Goal: Book appointment/travel/reservation

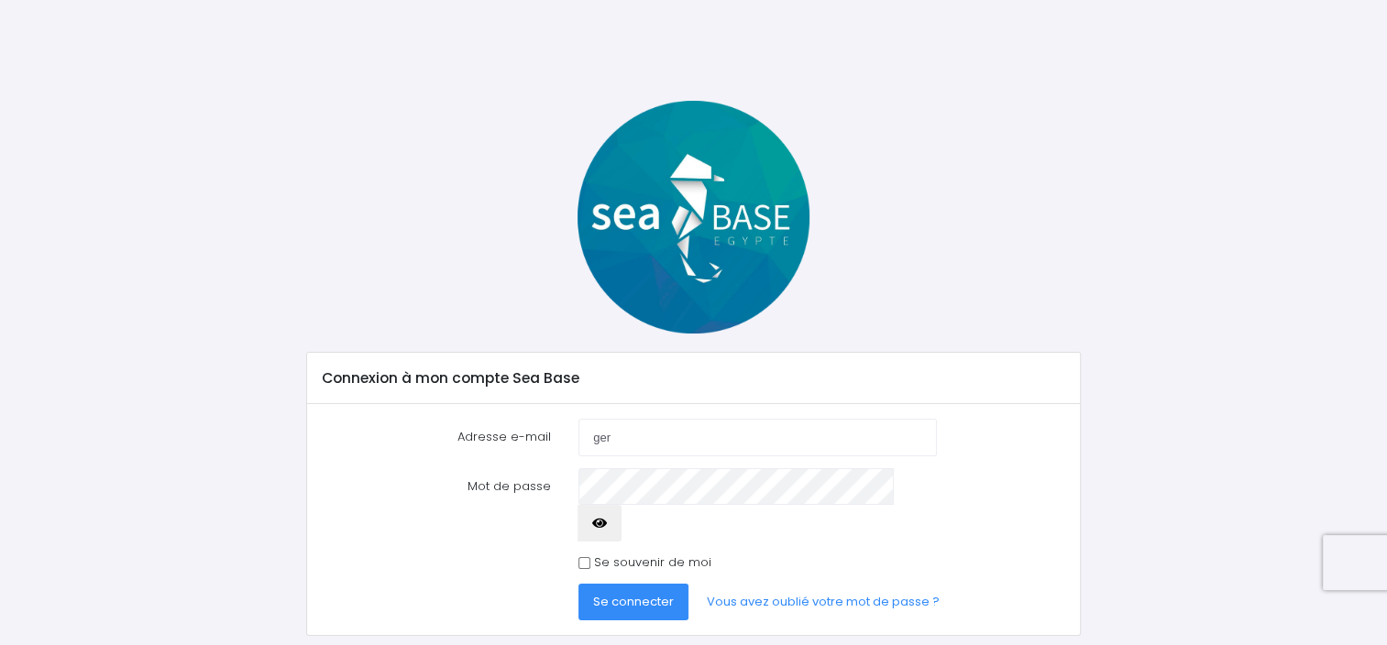
type input "[PERSON_NAME][EMAIL_ADDRESS][PERSON_NAME][DOMAIN_NAME]"
click at [604, 593] on span "Se connecter" at bounding box center [633, 601] width 81 height 17
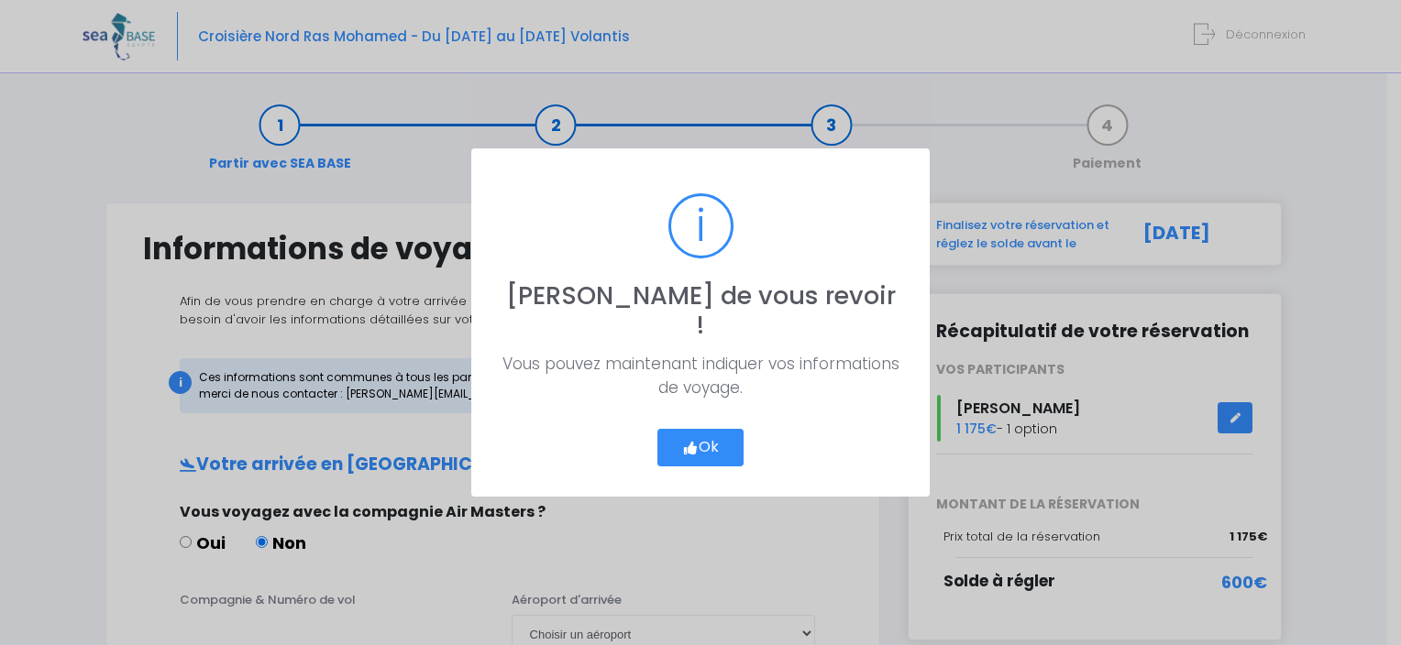
click at [722, 429] on button "Ok" at bounding box center [700, 448] width 86 height 39
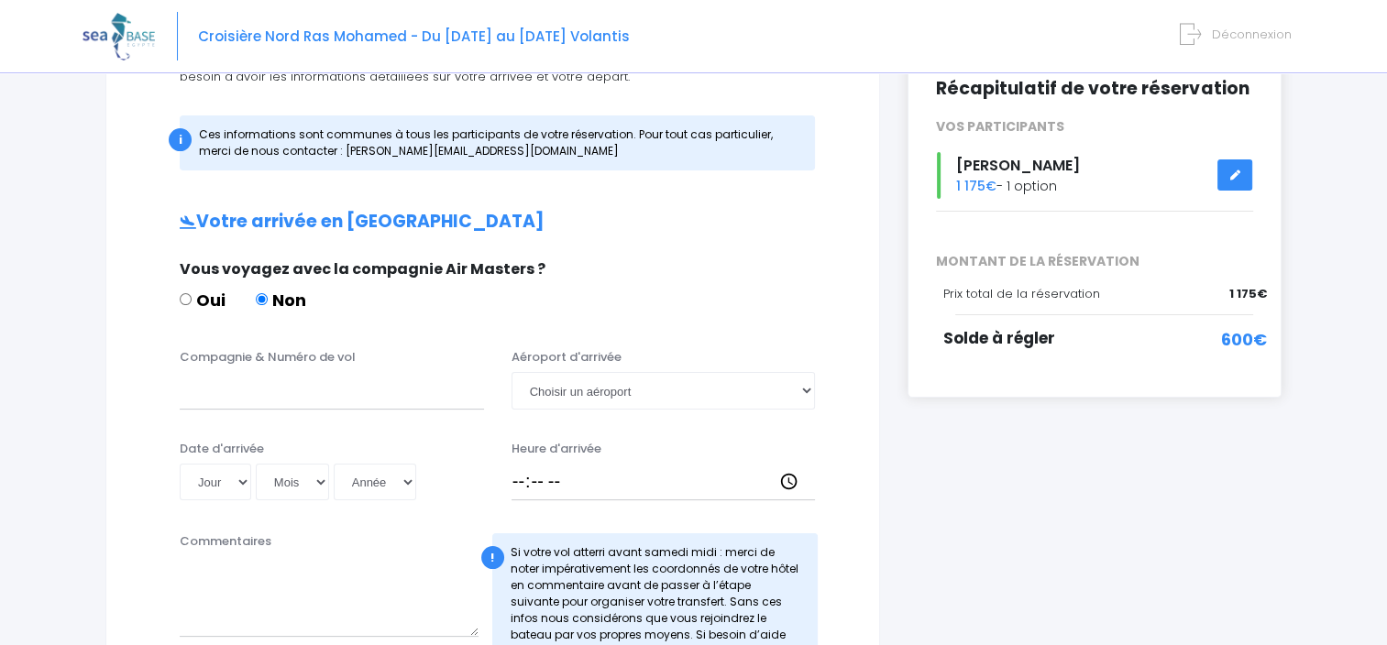
scroll to position [275, 0]
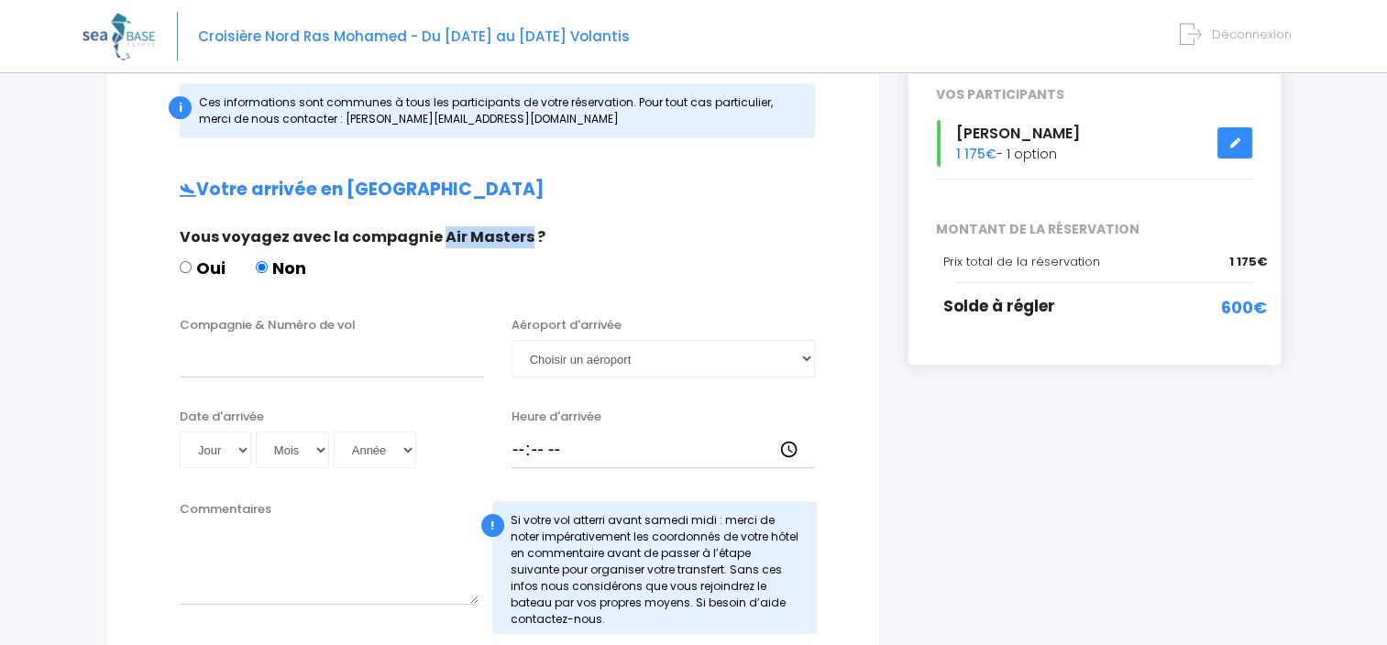
drag, startPoint x: 436, startPoint y: 238, endPoint x: 520, endPoint y: 240, distance: 83.4
click at [520, 240] on span "Vous voyagez avec la compagnie Air Masters ?" at bounding box center [363, 236] width 366 height 21
click at [650, 355] on select "Choisir un aéroport Hurghada Marsa Alam" at bounding box center [664, 358] width 304 height 37
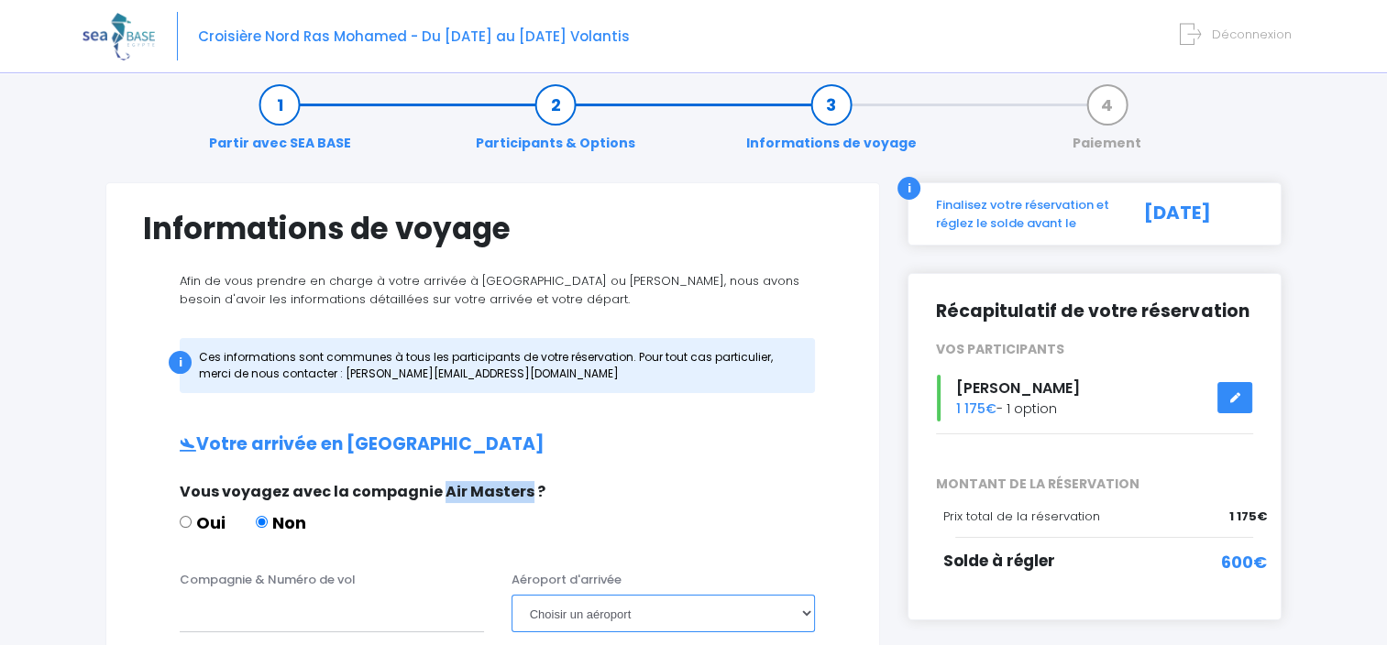
scroll to position [0, 0]
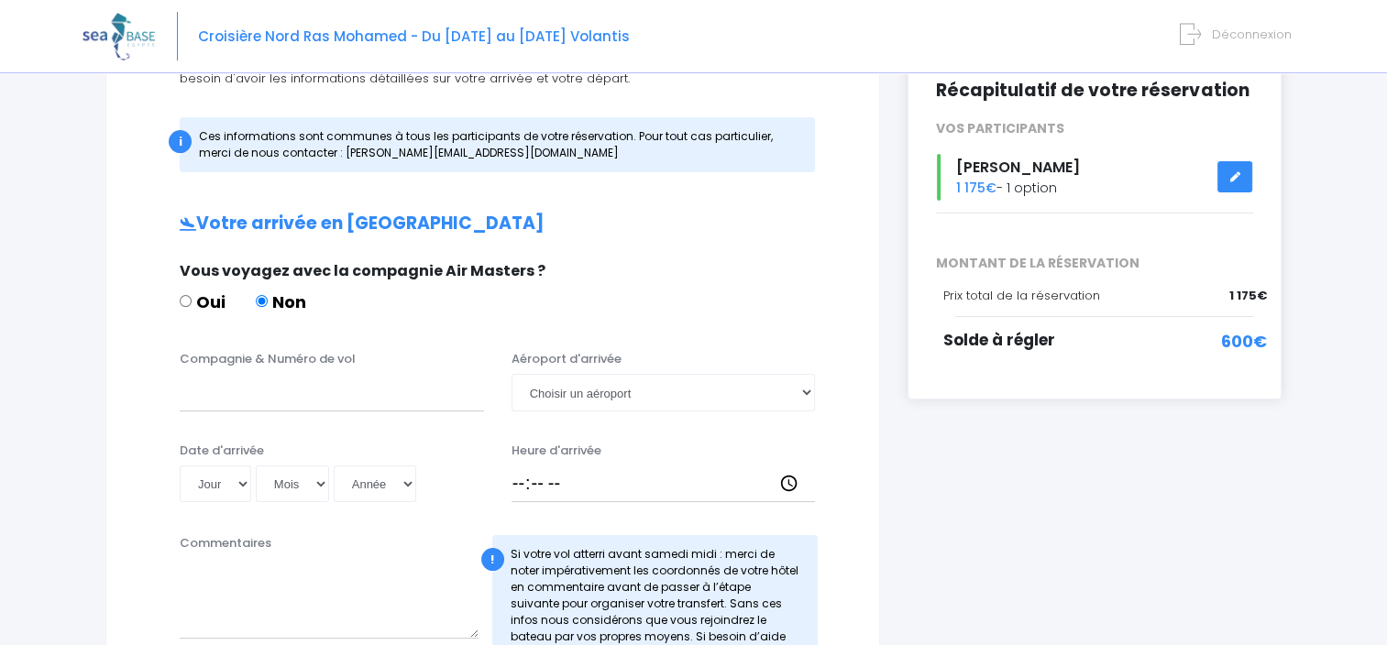
scroll to position [238, 0]
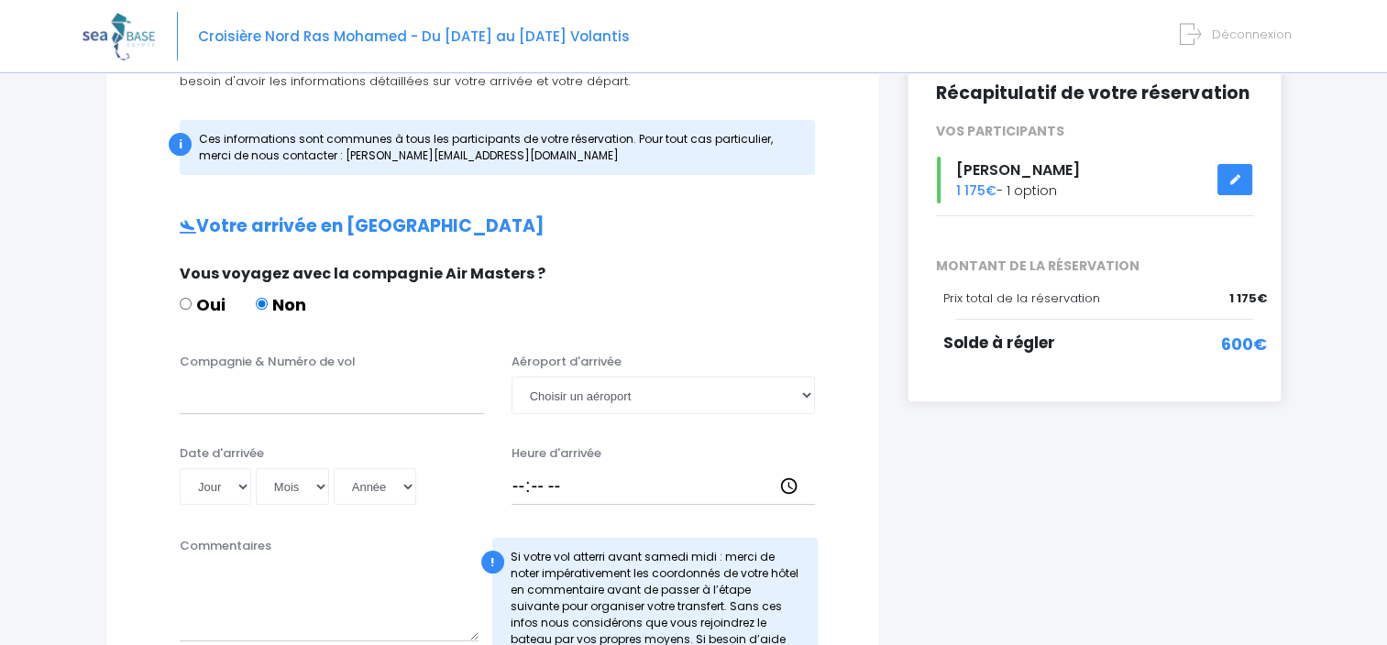
click at [198, 301] on label "Oui" at bounding box center [203, 304] width 46 height 25
click at [192, 301] on input "Oui" at bounding box center [186, 304] width 12 height 12
radio input "true"
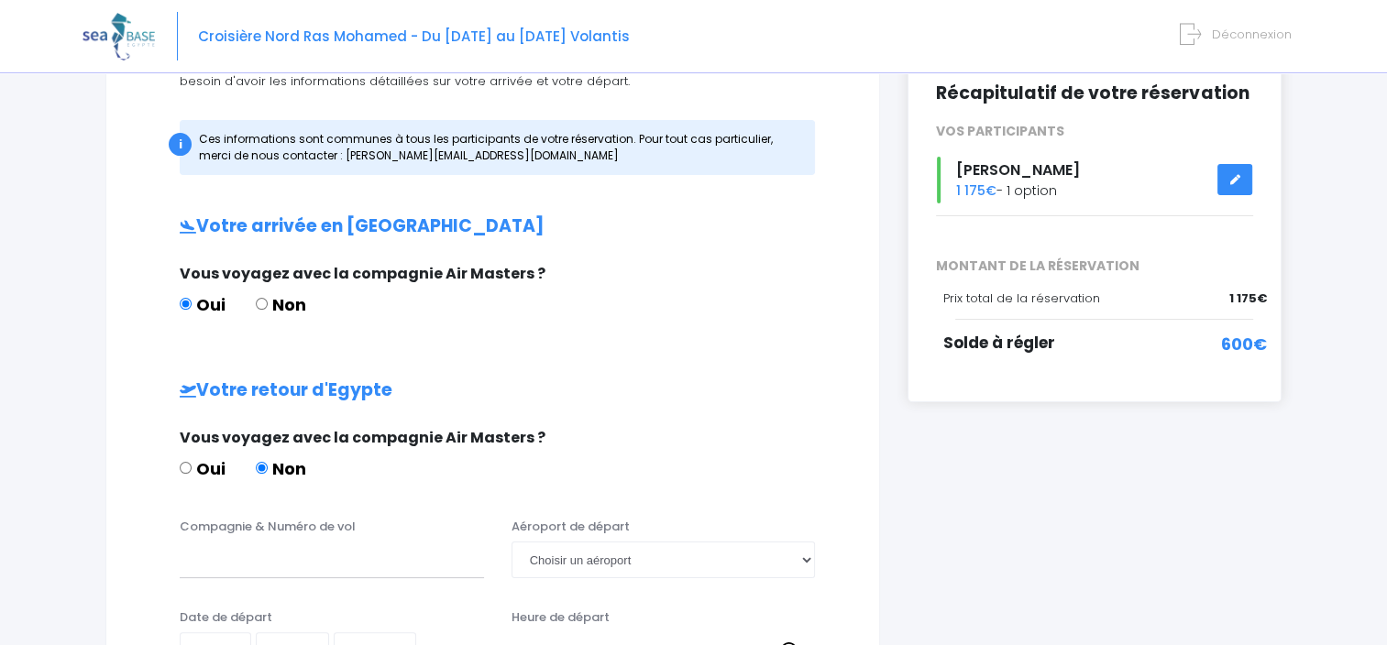
click at [207, 469] on label "Oui" at bounding box center [203, 469] width 46 height 25
click at [192, 469] on input "Oui" at bounding box center [186, 468] width 12 height 12
radio input "true"
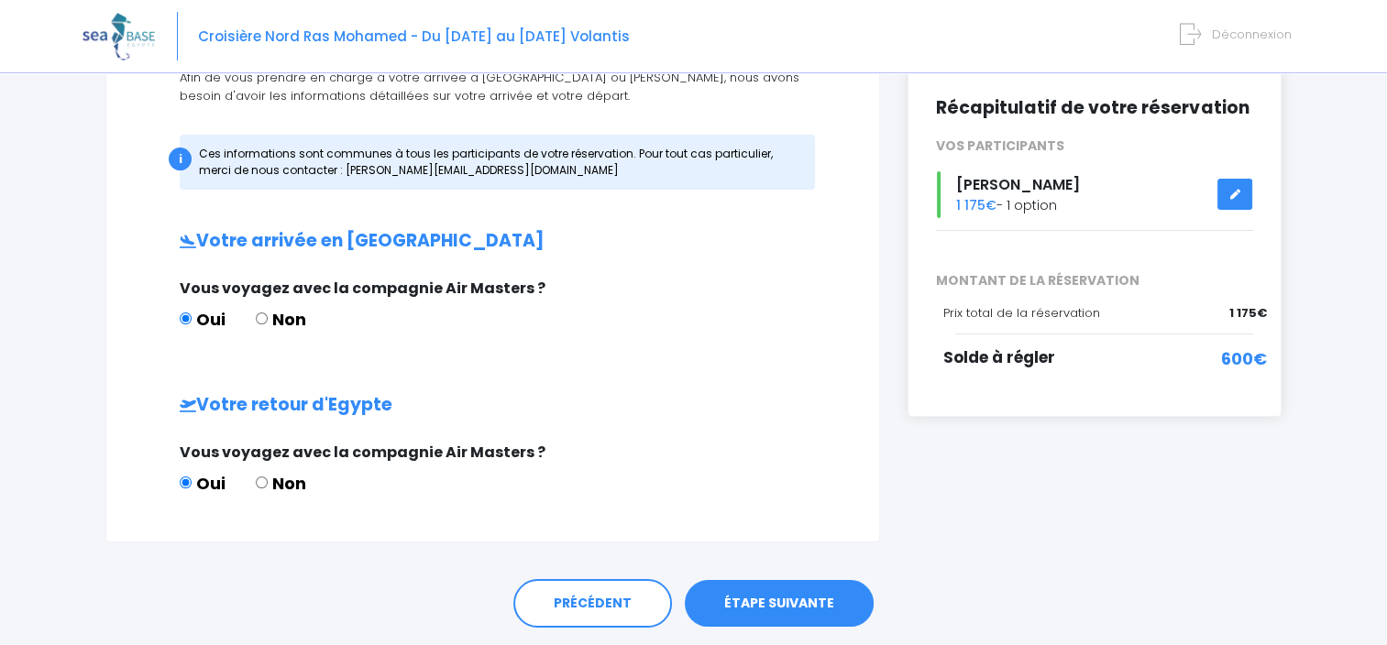
scroll to position [279, 0]
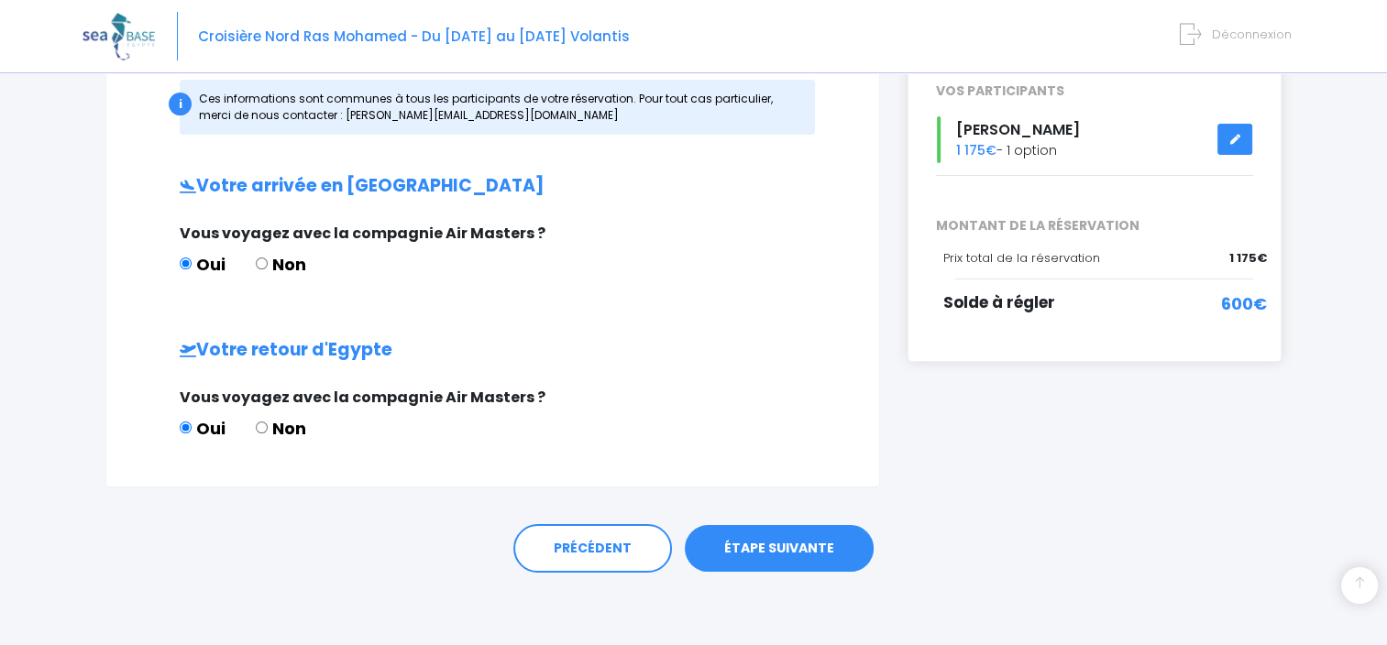
click at [783, 545] on link "ÉTAPE SUIVANTE" at bounding box center [779, 549] width 189 height 48
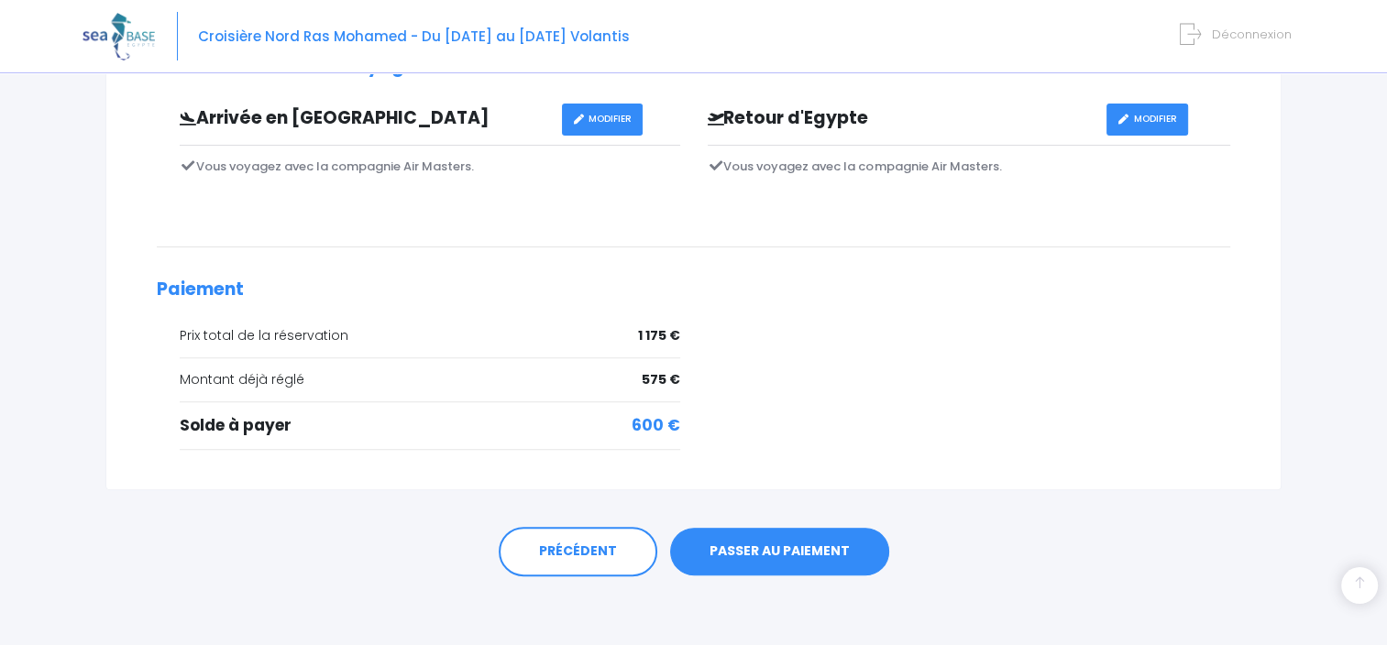
scroll to position [556, 0]
click at [794, 550] on link "PASSER AU PAIEMENT" at bounding box center [779, 551] width 219 height 48
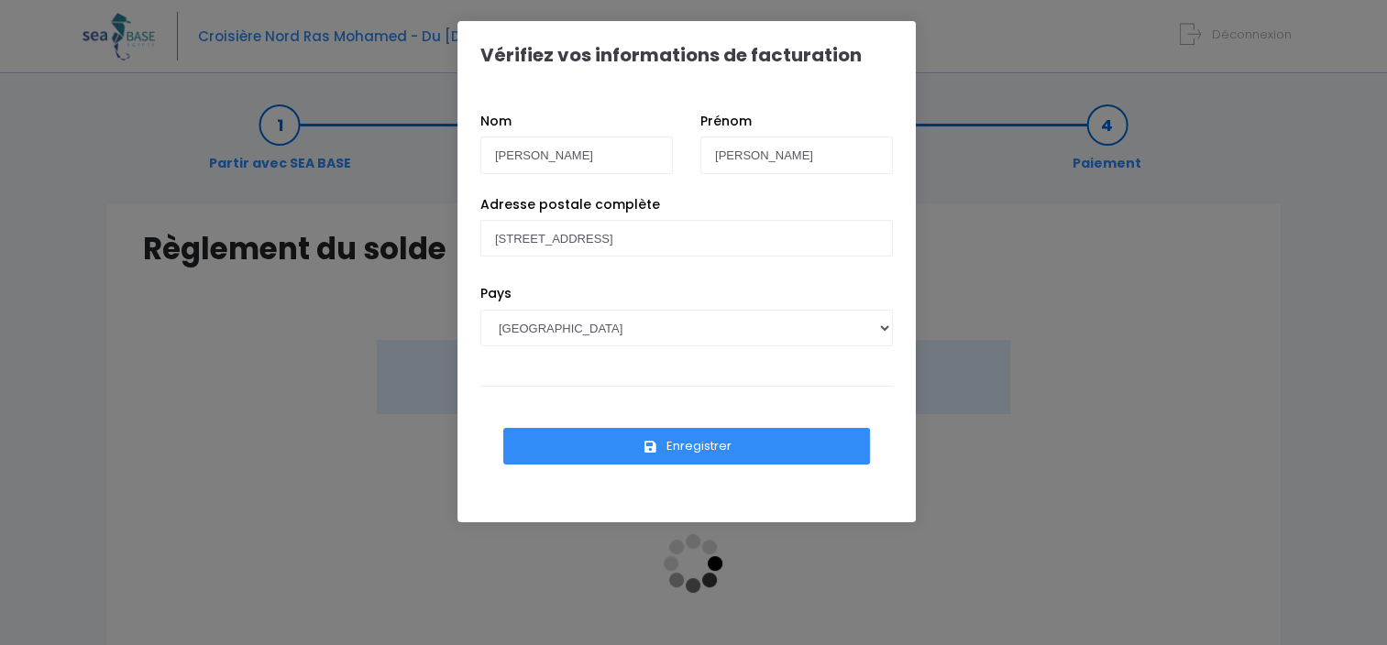
click at [677, 452] on button "Enregistrer" at bounding box center [686, 446] width 367 height 37
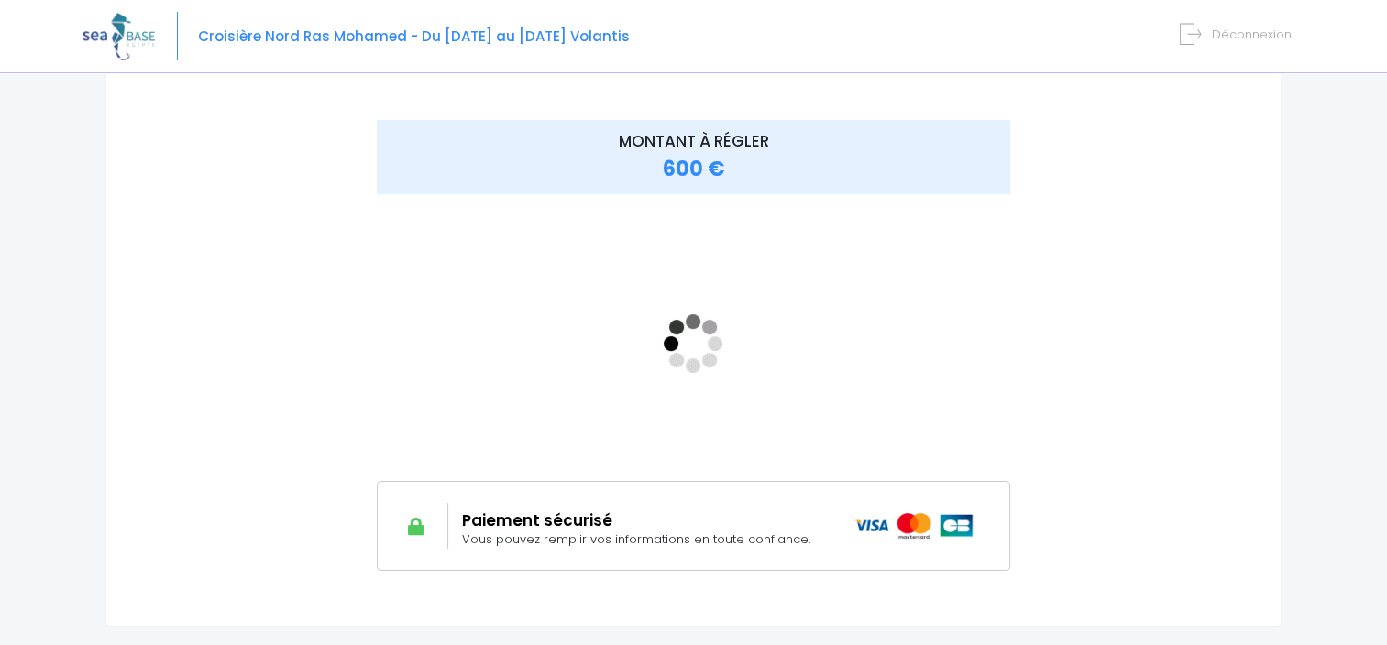
scroll to position [176, 0]
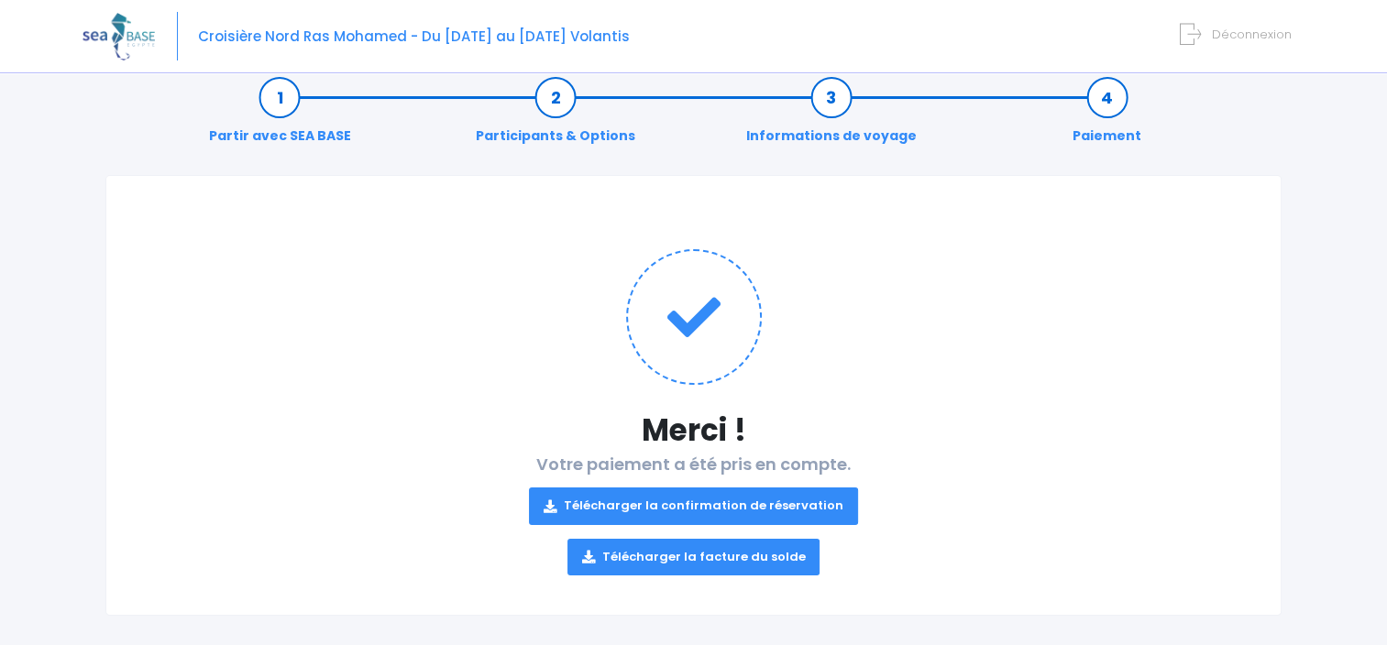
scroll to position [42, 0]
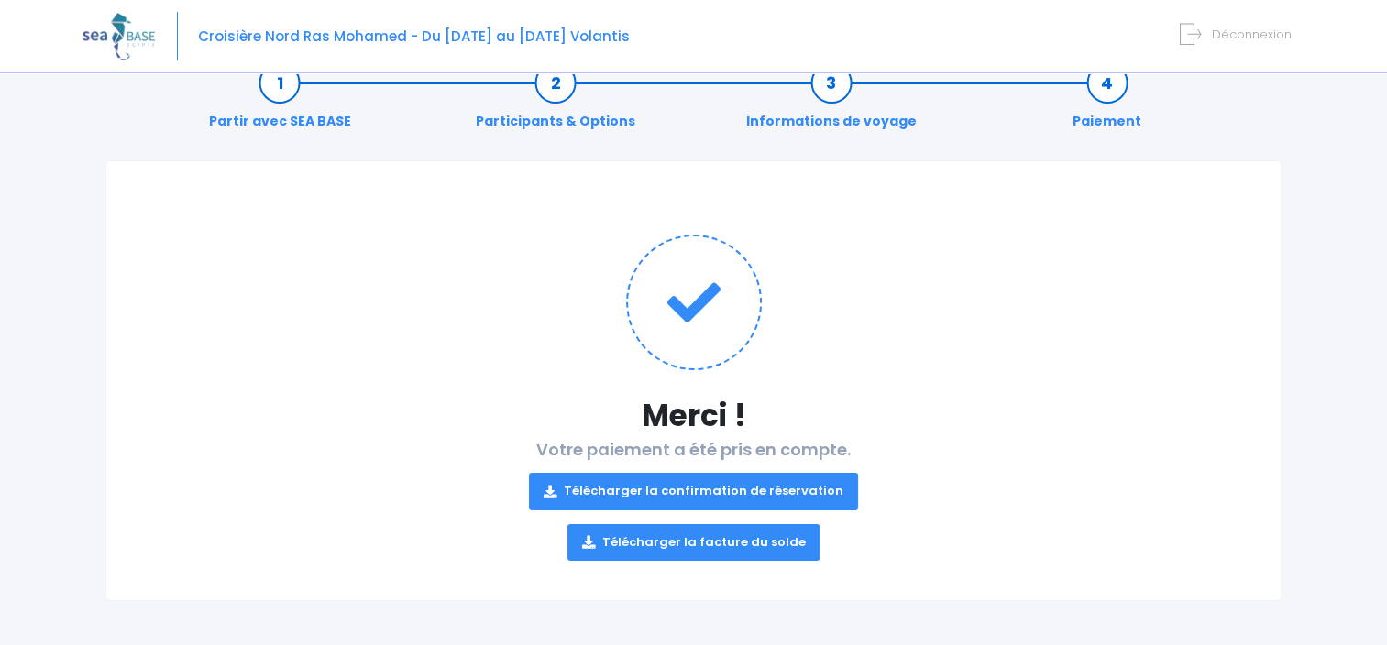
click at [626, 541] on link "Télécharger la facture du solde" at bounding box center [693, 542] width 253 height 37
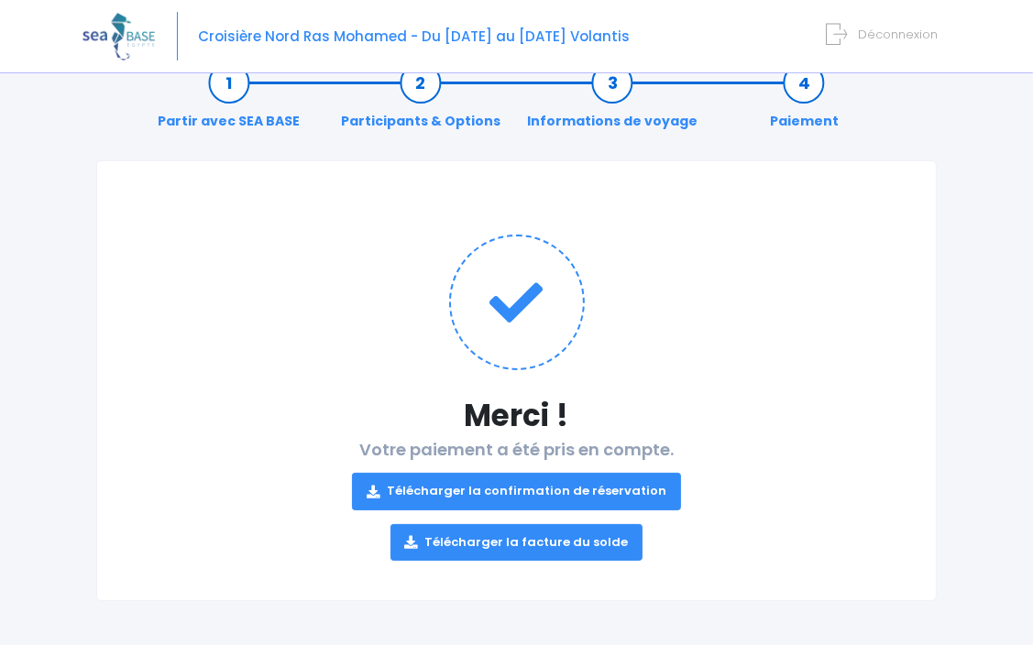
click at [617, 488] on link "Télécharger la confirmation de réservation" at bounding box center [516, 491] width 329 height 37
